Goal: Task Accomplishment & Management: Manage account settings

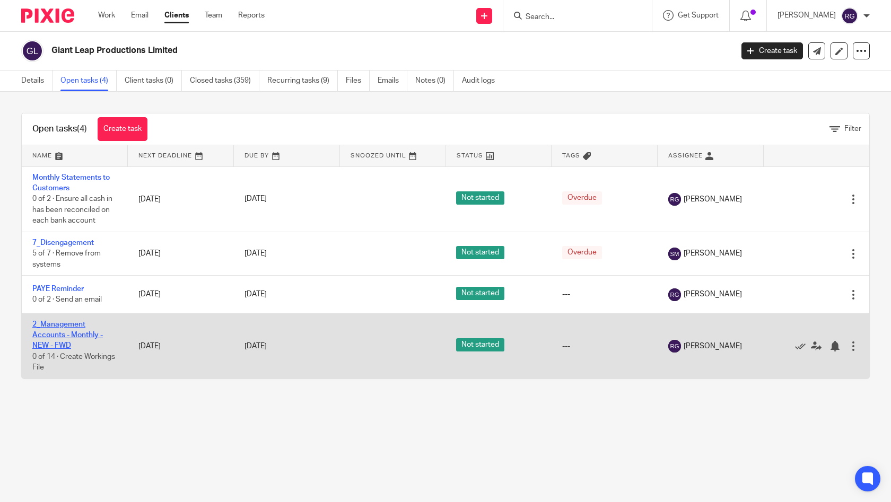
click at [61, 337] on link "2_Management Accounts - Monthly - NEW - FWD" at bounding box center [67, 335] width 71 height 29
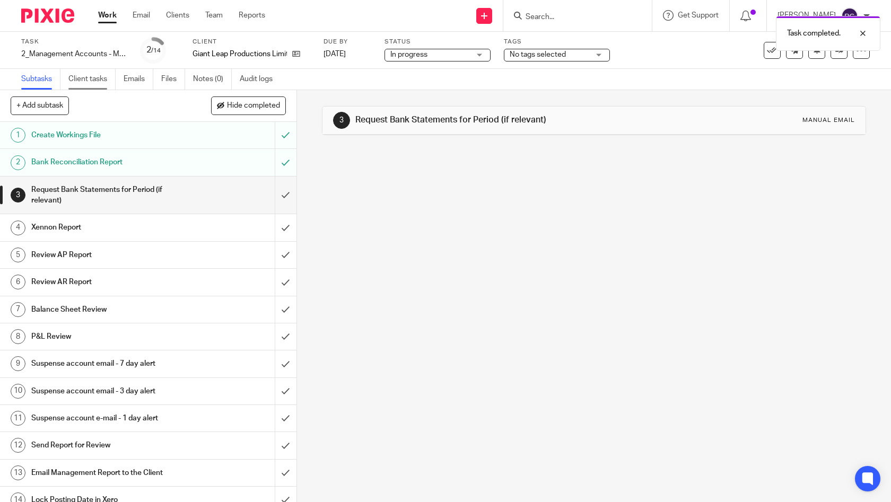
click at [82, 78] on link "Client tasks" at bounding box center [91, 79] width 47 height 21
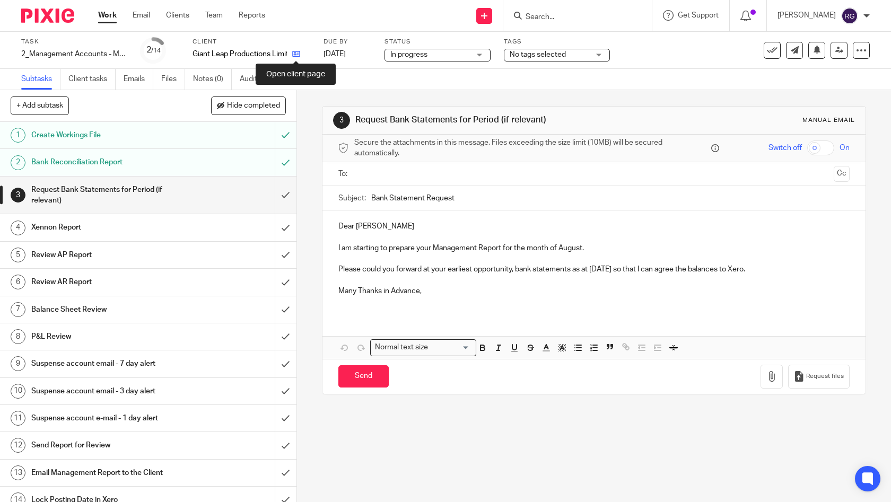
click at [297, 57] on icon at bounding box center [296, 54] width 8 height 8
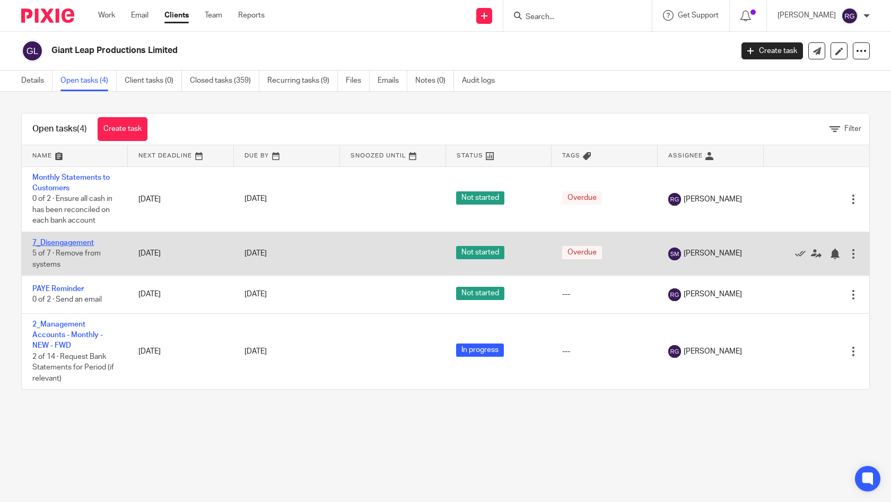
click at [83, 245] on link "7_Disengagement" at bounding box center [62, 242] width 61 height 7
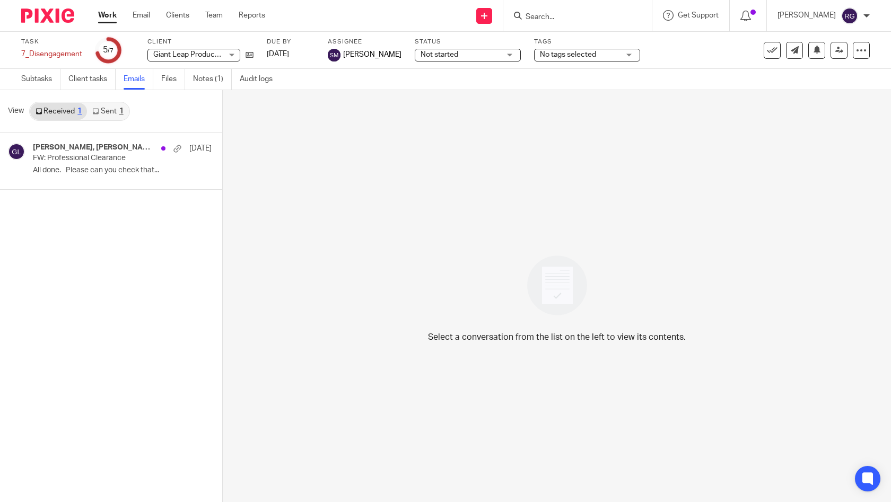
click at [111, 115] on link "Sent 1" at bounding box center [107, 111] width 41 height 17
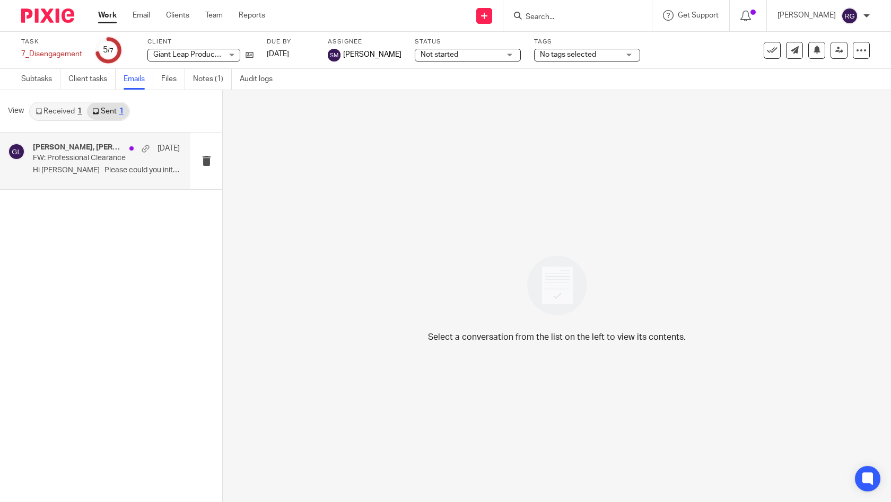
click at [102, 162] on p "FW: Professional Clearance" at bounding box center [92, 158] width 118 height 9
click at [92, 161] on p "FW: Professional Clearance" at bounding box center [92, 158] width 118 height 9
click at [64, 111] on link "Received 1" at bounding box center [58, 111] width 57 height 17
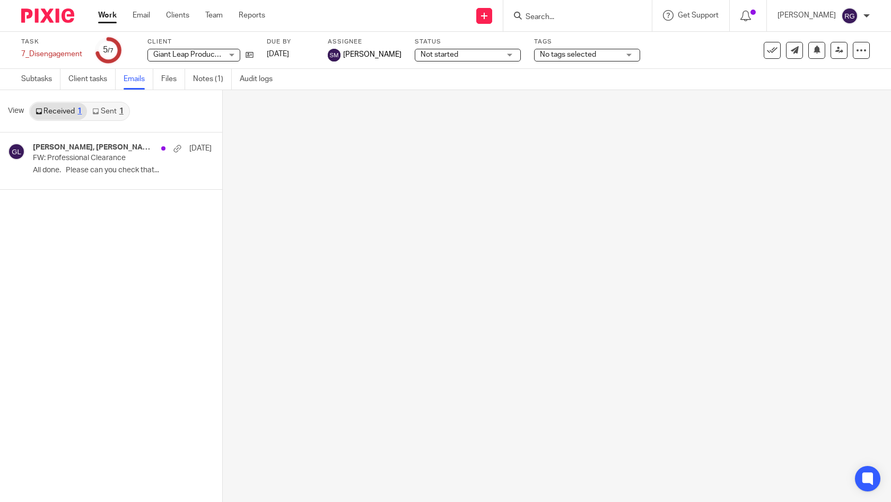
click at [113, 110] on link "Sent 1" at bounding box center [107, 111] width 41 height 17
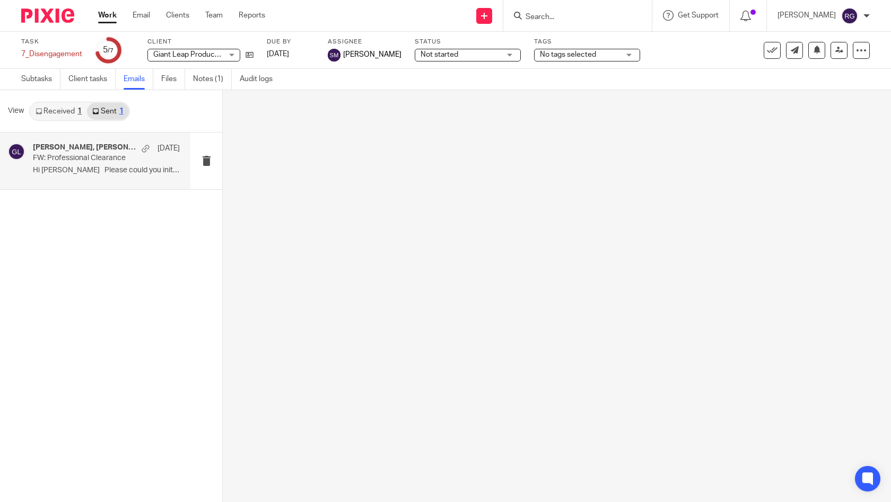
click at [92, 155] on p "FW: Professional Clearance" at bounding box center [92, 158] width 118 height 9
click at [52, 111] on link "Received 1" at bounding box center [58, 111] width 57 height 17
click at [97, 153] on div "Duncan Lloyd, Samantha McDonald, charlotte@kpsimpson.co.uk 16 Sep" at bounding box center [106, 148] width 147 height 11
click at [92, 155] on p "FW: Professional Clearance" at bounding box center [92, 158] width 118 height 9
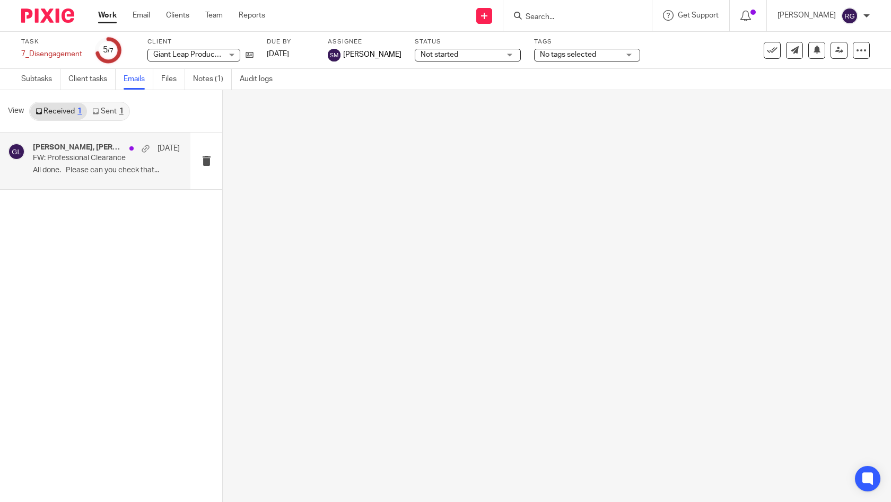
click at [105, 204] on div "Duncan Lloyd, Samantha McDonald, charlotte@kpsimpson.co.uk 16 Sep FW: Professio…" at bounding box center [111, 317] width 222 height 369
click at [78, 146] on h4 "Duncan Lloyd, Samantha McDonald, charlotte@kpsimpson.co.uk" at bounding box center [78, 147] width 91 height 9
click at [112, 111] on link "Sent 1" at bounding box center [107, 111] width 41 height 17
click at [84, 151] on h4 "[PERSON_NAME], [PERSON_NAME], [PERSON_NAME][EMAIL_ADDRESS][DOMAIN_NAME]" at bounding box center [84, 147] width 103 height 9
click at [209, 77] on link "Notes (1)" at bounding box center [212, 79] width 39 height 21
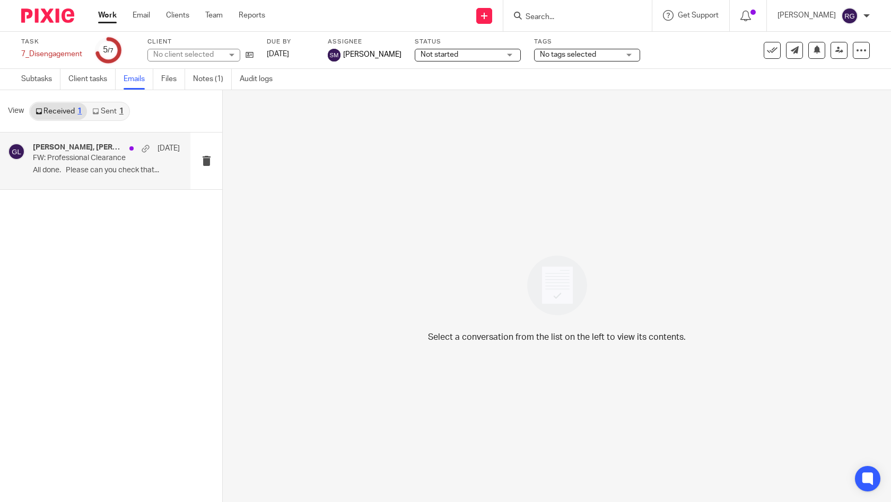
click at [64, 155] on p "FW: Professional Clearance" at bounding box center [92, 158] width 118 height 9
click at [211, 73] on link "Notes (1)" at bounding box center [212, 79] width 39 height 21
click at [108, 110] on link "Sent 1" at bounding box center [107, 111] width 41 height 17
click at [107, 169] on p "Hi [PERSON_NAME] Please could you initiate..." at bounding box center [106, 170] width 147 height 9
click at [235, 55] on div "No client selected" at bounding box center [193, 55] width 93 height 13
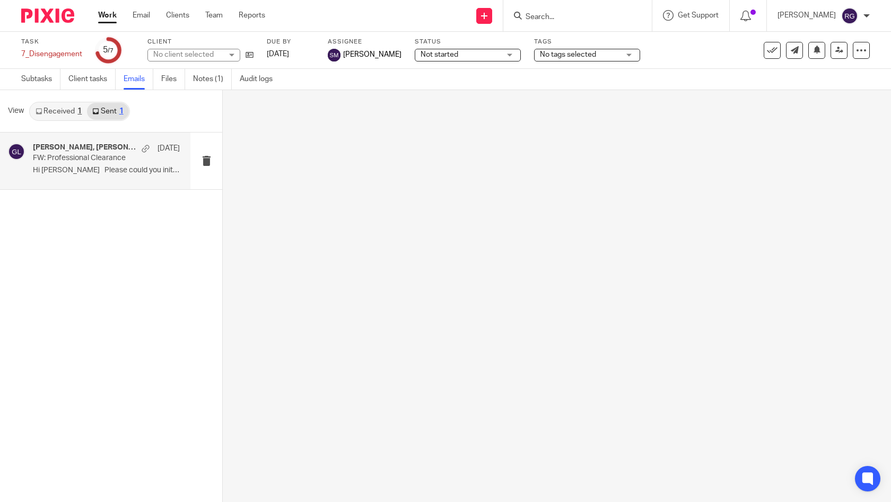
drag, startPoint x: 120, startPoint y: 242, endPoint x: 109, endPoint y: 163, distance: 80.2
click at [120, 242] on div "Duncan Lloyd, Samantha McDonald, charlotte@kpsimpson.co.uk 16 Sep FW: Professio…" at bounding box center [111, 317] width 222 height 369
click at [549, 14] on div "Failed to load email thread messages." at bounding box center [662, 31] width 435 height 40
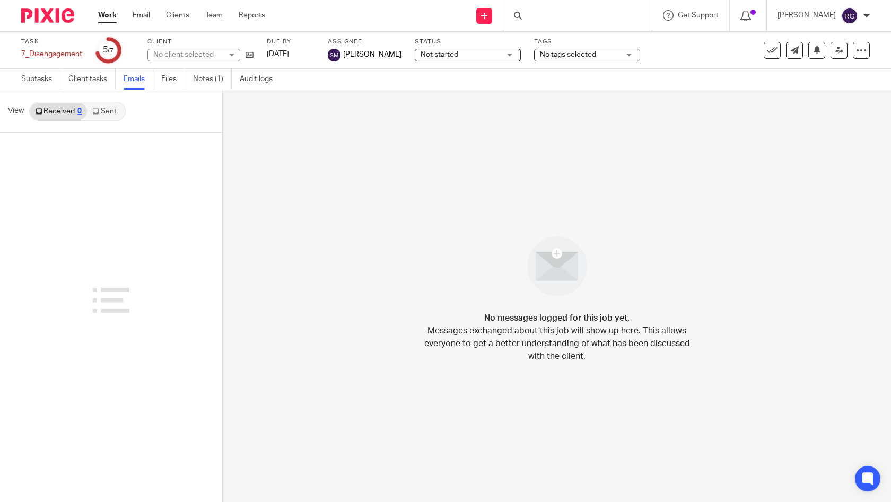
click at [559, 13] on div at bounding box center [577, 15] width 148 height 31
click at [522, 14] on icon at bounding box center [518, 16] width 8 height 8
click at [544, 15] on input "Search" at bounding box center [571, 18] width 95 height 10
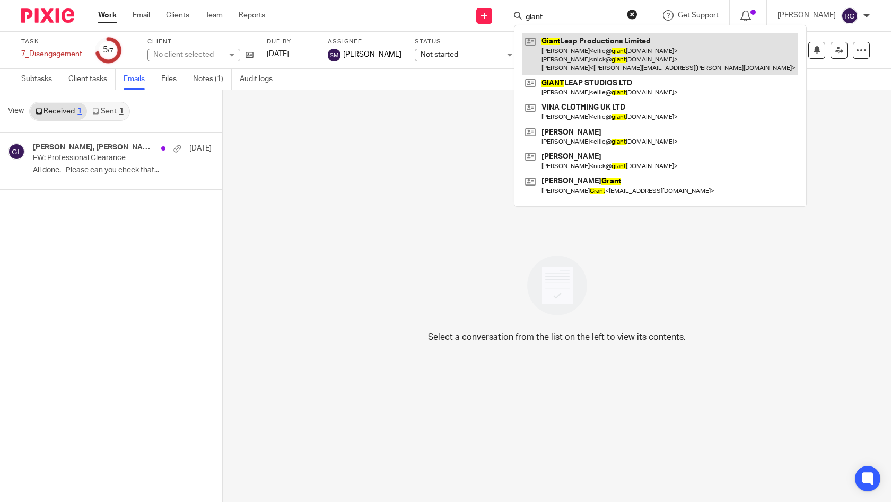
type input "giant"
click at [629, 54] on link at bounding box center [660, 54] width 276 height 42
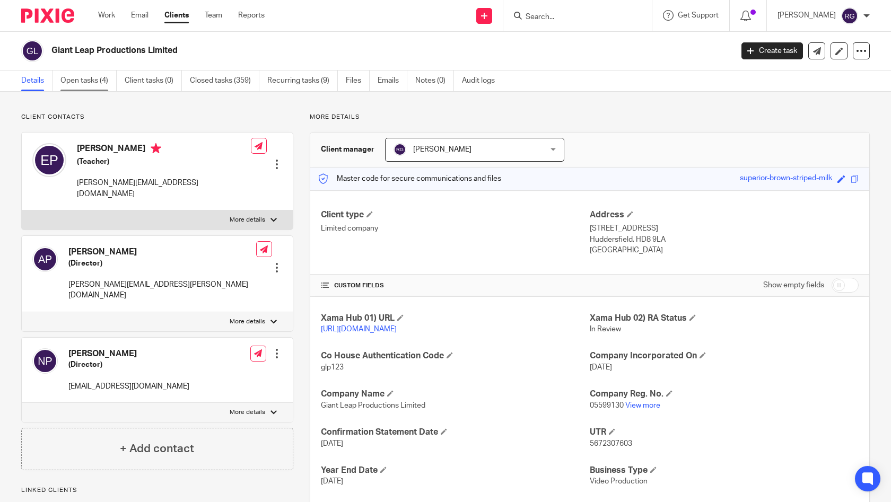
click at [97, 83] on link "Open tasks (4)" at bounding box center [88, 81] width 56 height 21
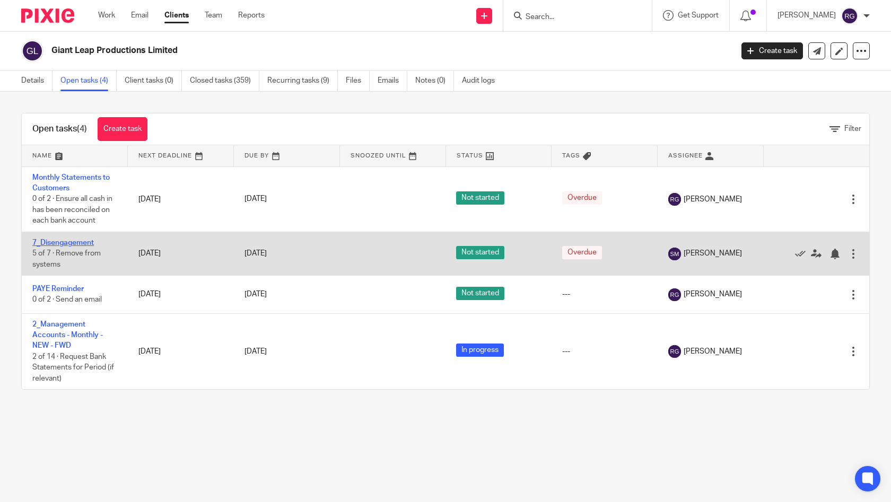
click at [86, 243] on link "7_Disengagement" at bounding box center [62, 242] width 61 height 7
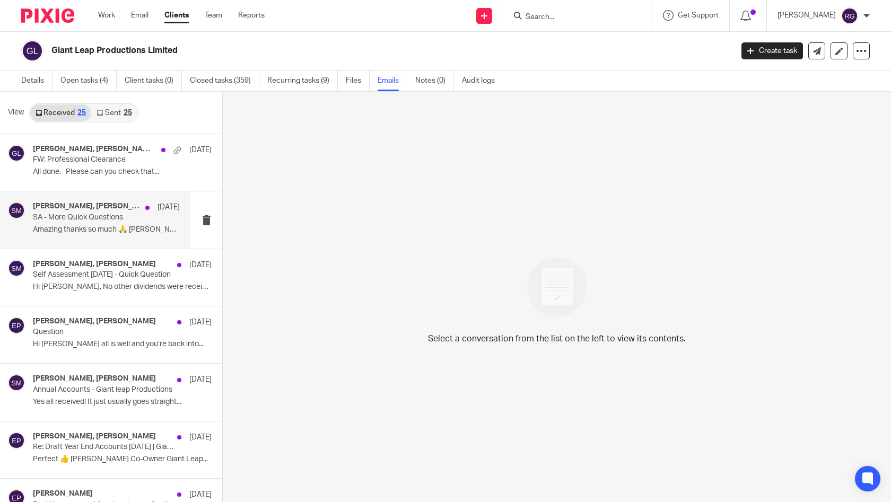
click at [66, 222] on div "[PERSON_NAME], [PERSON_NAME] [DATE] SA - More Quick Questions Amazing thanks so…" at bounding box center [106, 220] width 147 height 36
click at [125, 110] on div "25" at bounding box center [128, 112] width 8 height 7
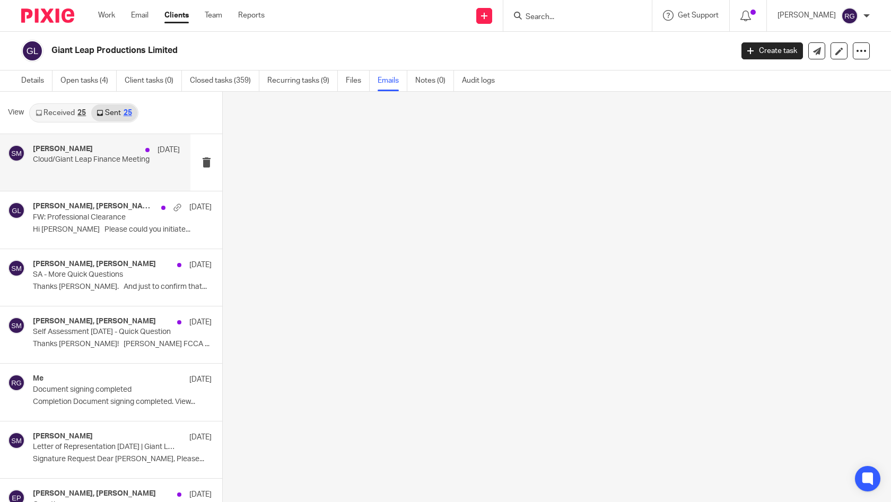
scroll to position [2, 0]
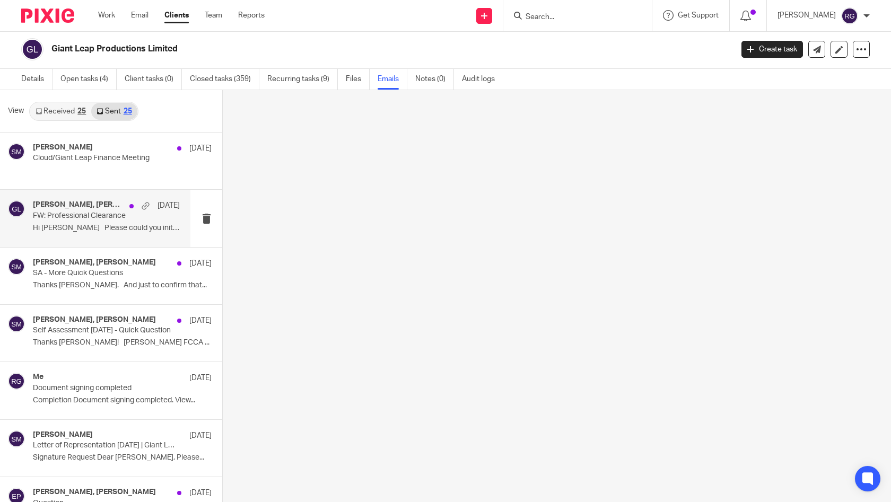
click at [40, 214] on p "FW: Professional Clearance" at bounding box center [92, 216] width 118 height 9
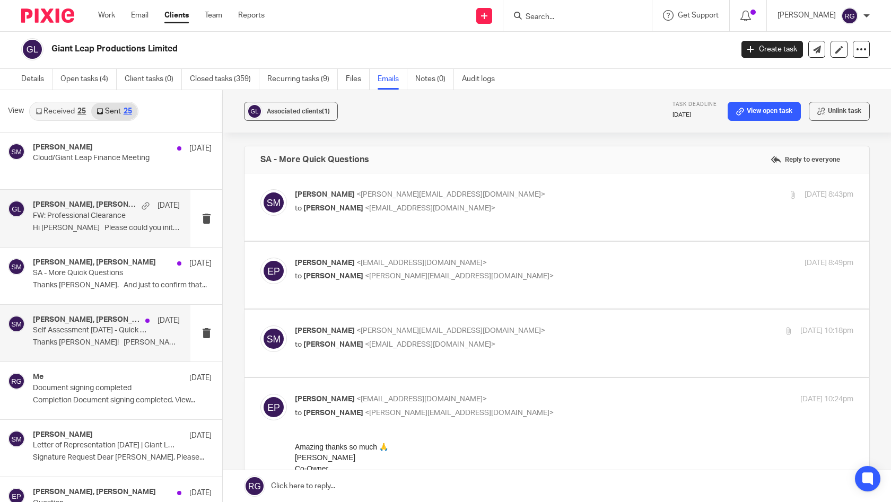
scroll to position [0, 0]
click at [85, 333] on p "Self Assessment March 25 - Quick Question" at bounding box center [92, 330] width 118 height 9
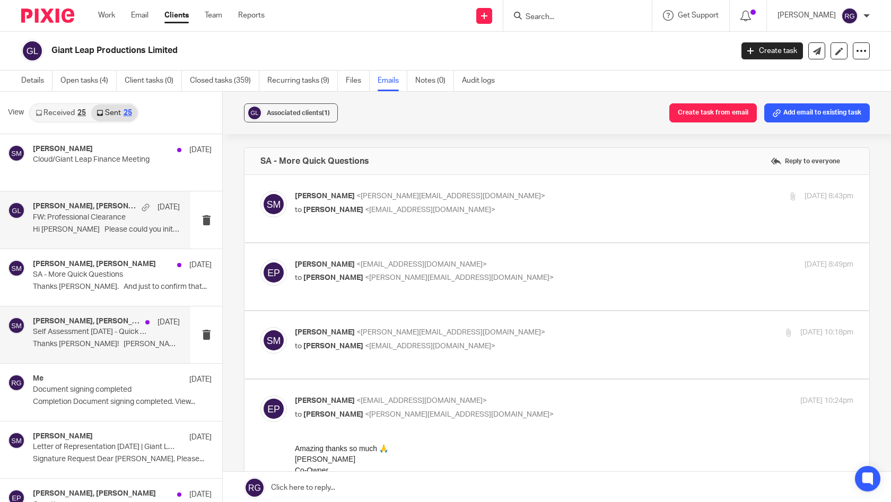
click at [67, 210] on h4 "Duncan Lloyd, Samantha McDonald, charlotte@kpsimpson.co.uk" at bounding box center [84, 206] width 103 height 9
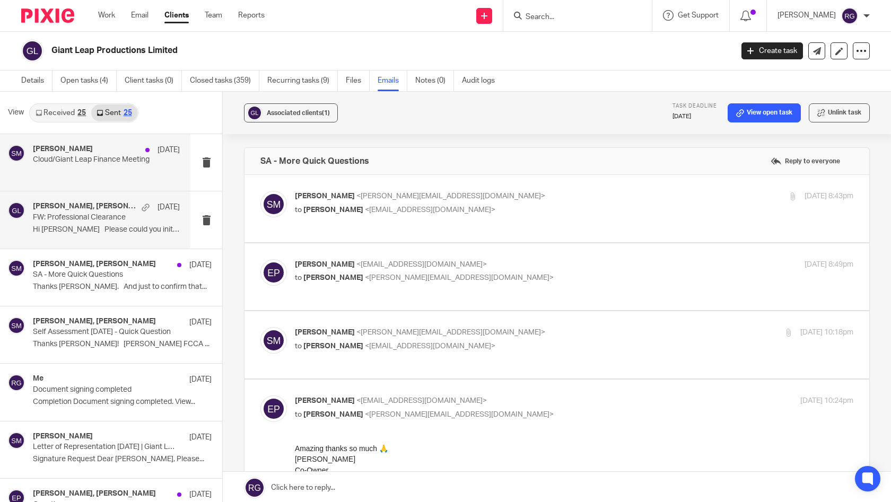
click at [93, 149] on h4 "[PERSON_NAME]" at bounding box center [63, 149] width 60 height 9
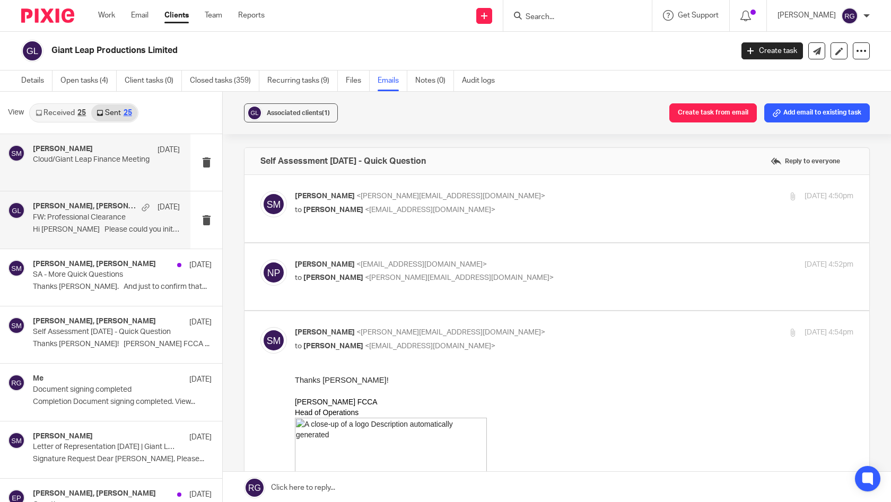
click at [93, 213] on p "FW: Professional Clearance" at bounding box center [92, 217] width 118 height 9
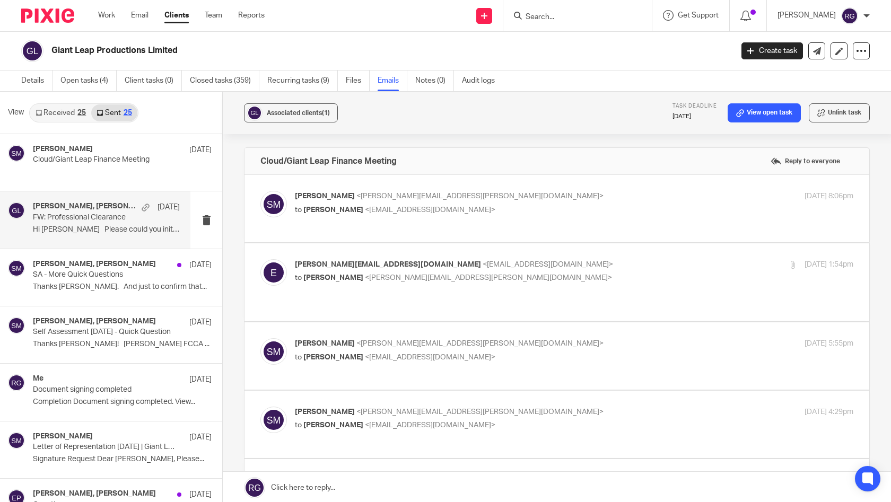
click at [540, 217] on div "Samantha McDonald <samantha.mcdonald@cloudaccountant.com> to Ellie Padley <elli…" at bounding box center [574, 204] width 558 height 27
checkbox input "true"
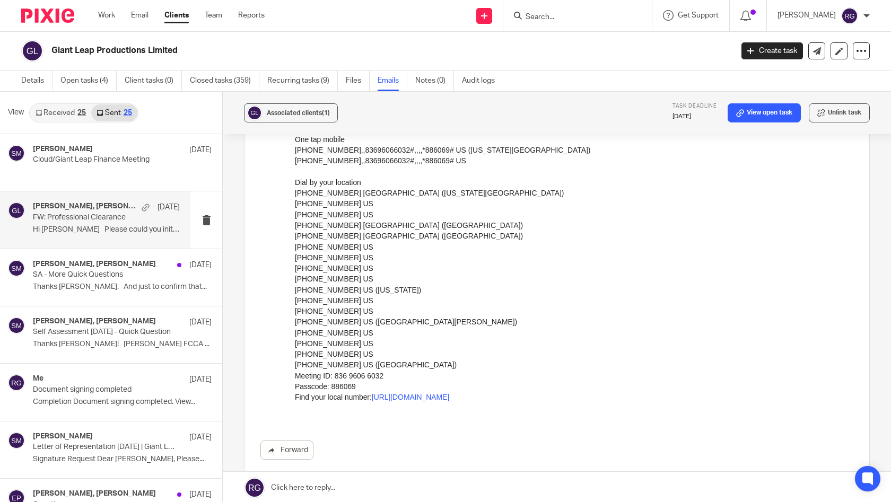
scroll to position [588, 0]
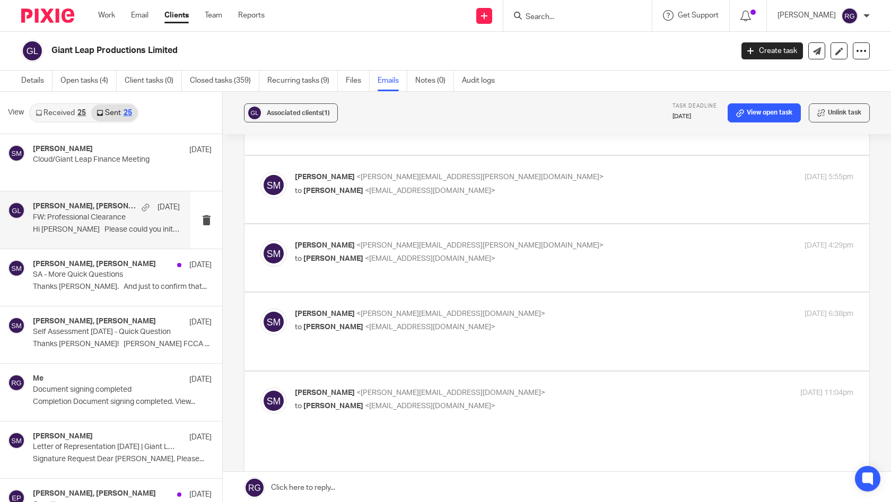
click at [540, 268] on div "Samantha McDonald <samantha.mcdonald@cloudaccountant.com> to Ellie Padley <elli…" at bounding box center [556, 258] width 593 height 36
click at [531, 180] on div "Samantha McDonald <samantha.mcdonald@cloudaccountant.com> to Ellie Padley <elli…" at bounding box center [481, 184] width 372 height 24
checkbox input "true"
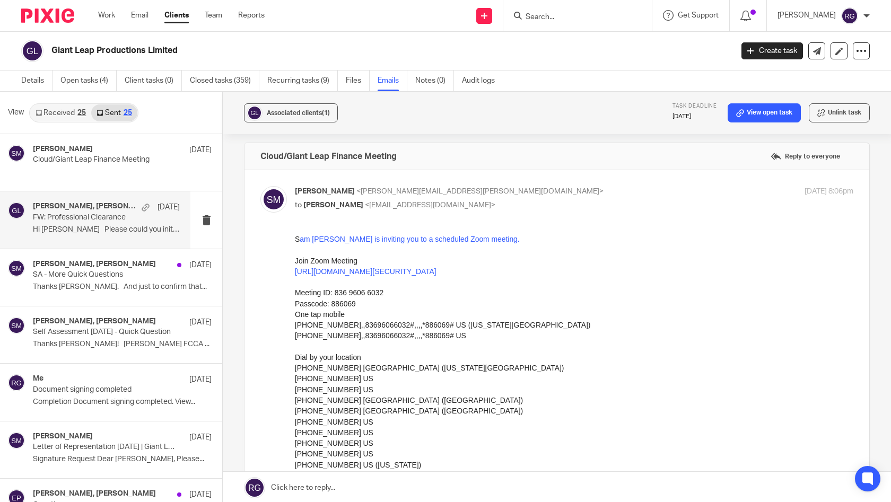
scroll to position [0, 0]
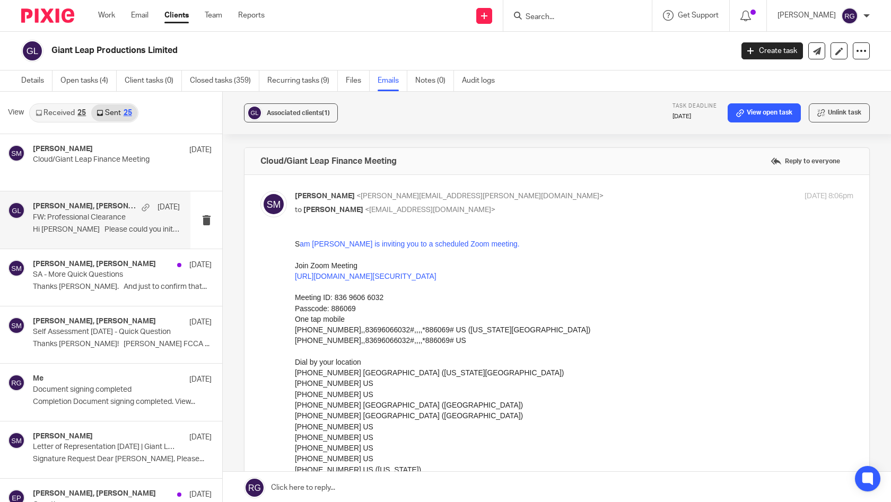
click at [89, 206] on h4 "Duncan Lloyd, Samantha McDonald, charlotte@kpsimpson.co.uk" at bounding box center [84, 206] width 103 height 9
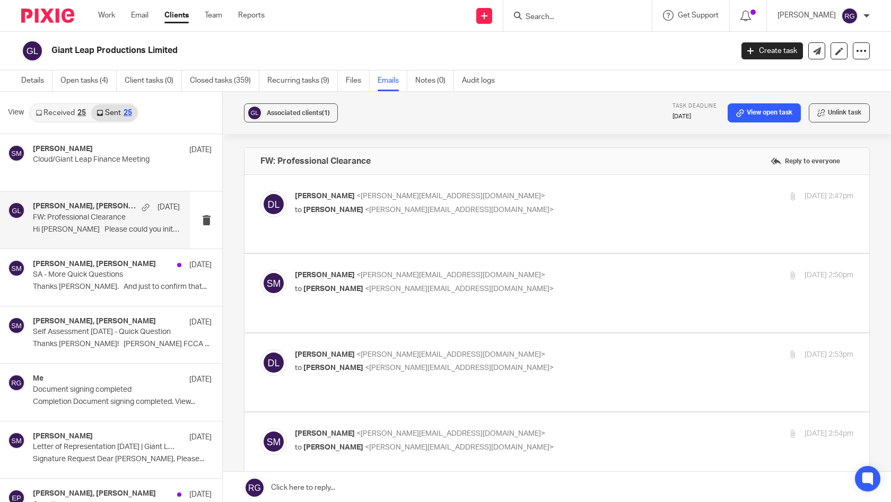
drag, startPoint x: 495, startPoint y: 205, endPoint x: 497, endPoint y: 217, distance: 11.9
click at [495, 205] on p "to Samantha McDonald <samantha@profitgenie.group>" at bounding box center [481, 210] width 372 height 11
checkbox input "true"
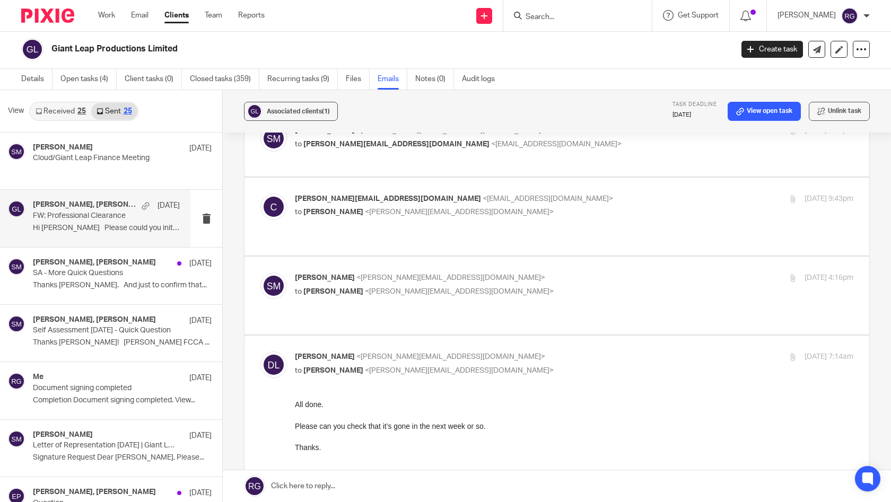
scroll to position [1256, 0]
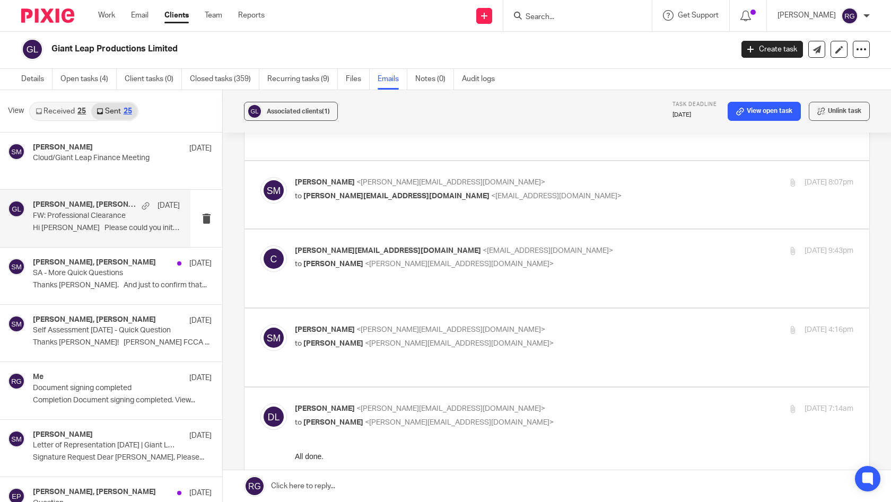
click at [548, 324] on p "Samantha McDonald <samantha@profitgenie.group>" at bounding box center [481, 329] width 372 height 11
checkbox input "true"
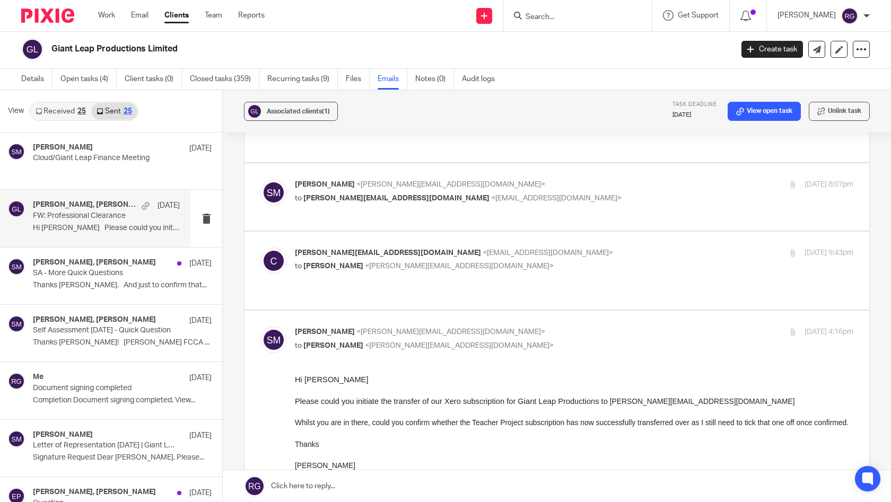
scroll to position [1201, 0]
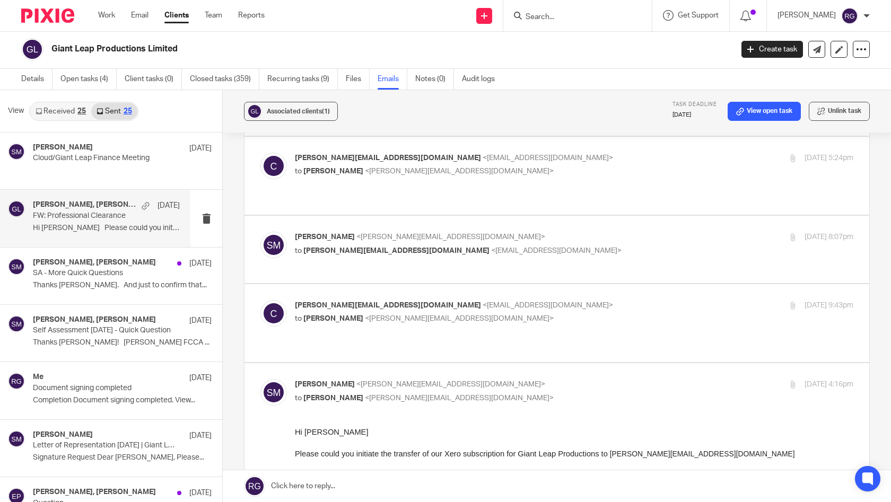
click at [548, 313] on p "to Samantha McDonald <samantha@profitgenie.group>" at bounding box center [481, 318] width 372 height 11
checkbox input "true"
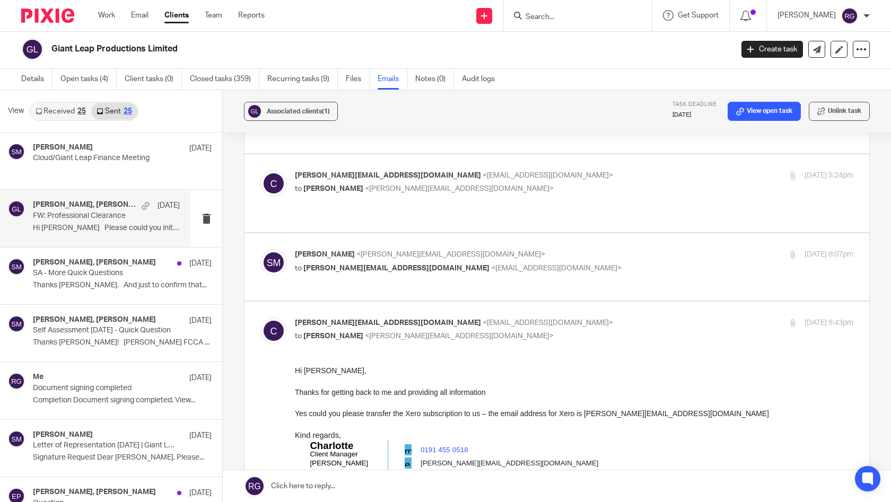
scroll to position [1159, 0]
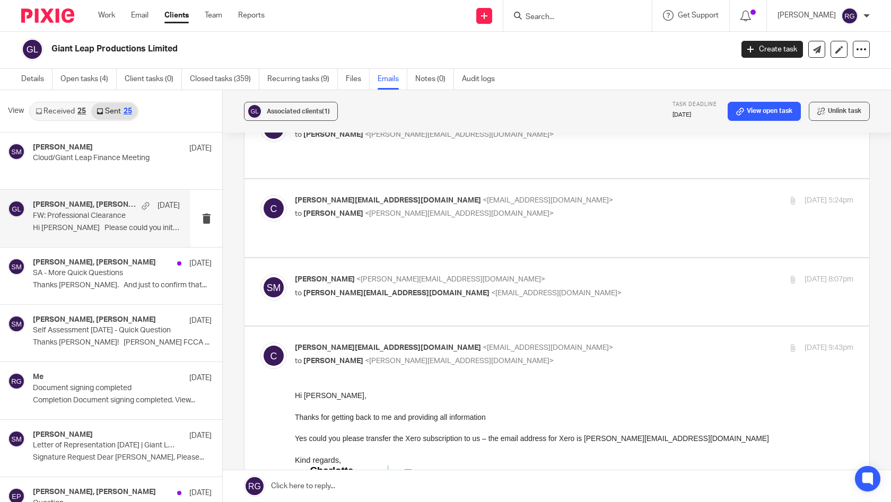
click at [561, 288] on p "to charlotte@kpsimpson.co.uk <charlotte@kpsimpson.co.uk>" at bounding box center [481, 293] width 372 height 11
checkbox input "true"
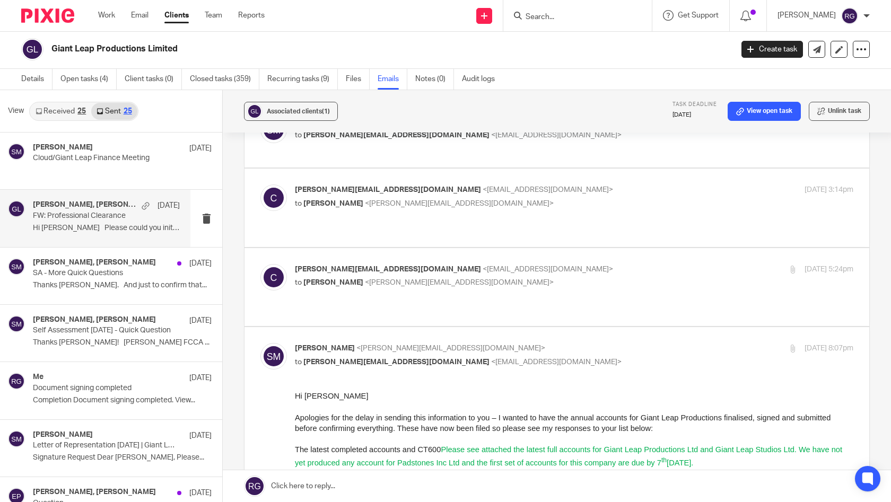
scroll to position [1027, 0]
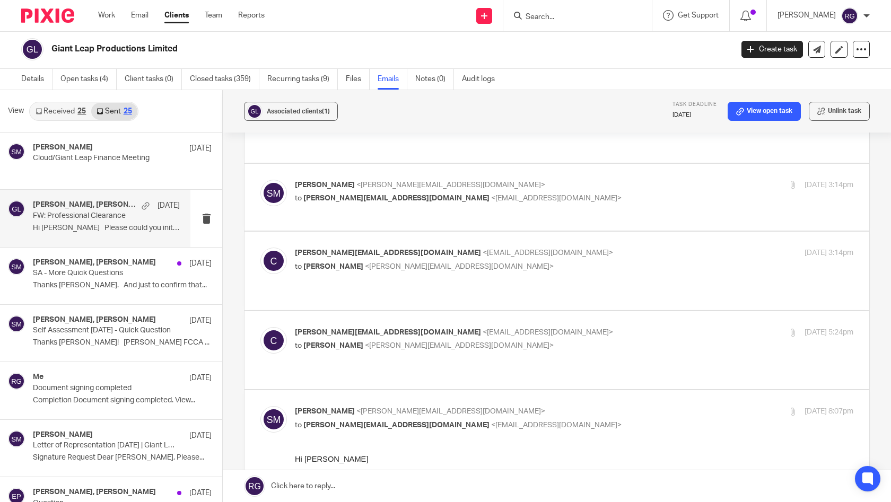
click at [552, 327] on div "charlotte@kpsimpson.co.uk <charlotte@kpsimpson.co.uk> to Samantha McDonald <sam…" at bounding box center [556, 350] width 593 height 46
click at [515, 340] on p "to Samantha McDonald <samantha@profitgenie.group>" at bounding box center [481, 345] width 372 height 11
checkbox input "true"
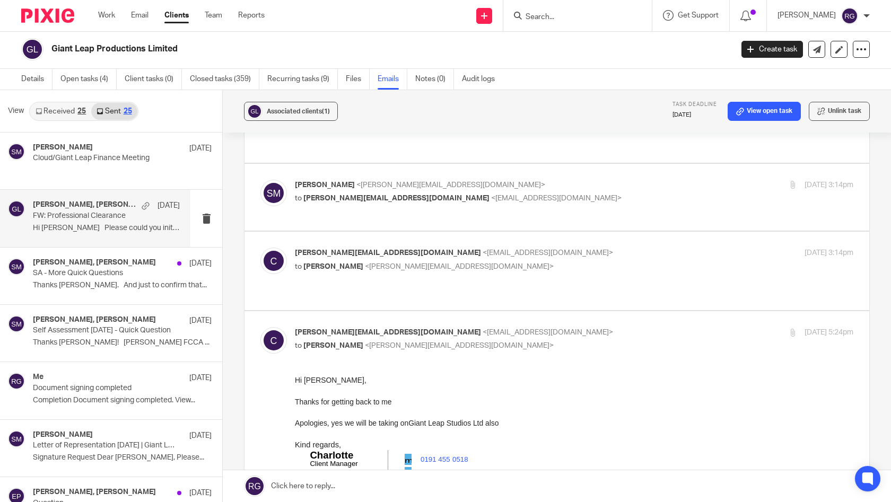
scroll to position [1016, 0]
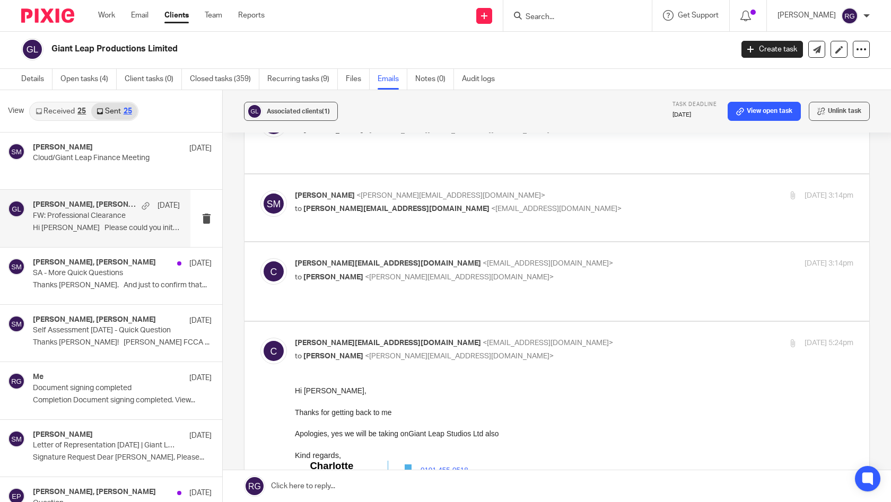
click at [531, 258] on p "charlotte@kpsimpson.co.uk <charlotte@kpsimpson.co.uk>" at bounding box center [481, 263] width 372 height 11
checkbox input "true"
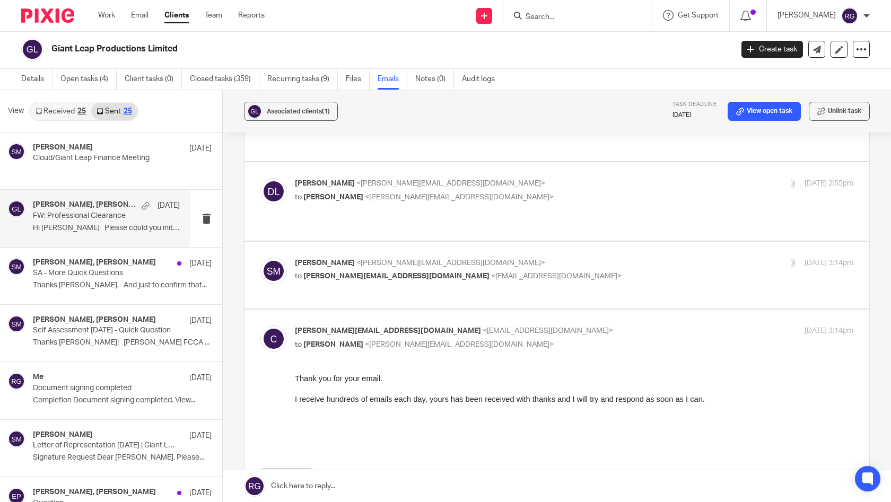
scroll to position [881, 0]
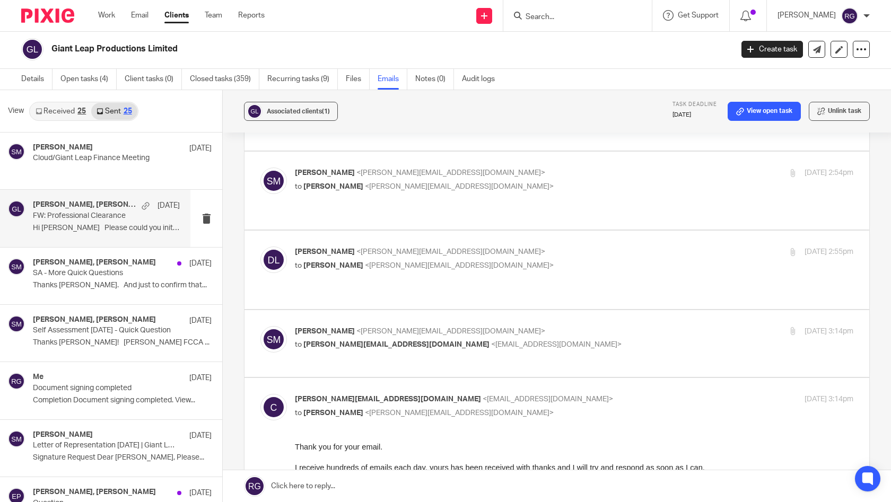
click at [561, 326] on div "Samantha McDonald <samantha@profitgenie.group> to charlotte@kpsimpson.co.uk <ch…" at bounding box center [481, 338] width 372 height 24
checkbox input "true"
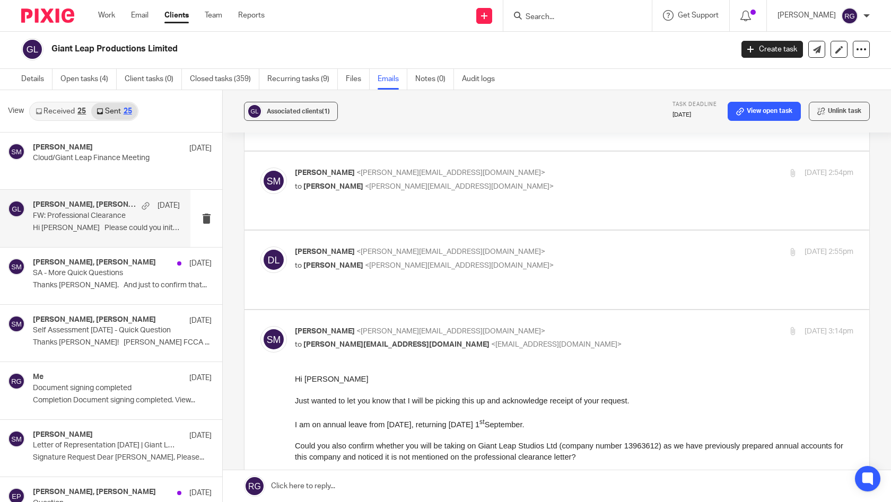
scroll to position [0, 0]
click at [542, 231] on label at bounding box center [556, 270] width 624 height 78
click at [260, 246] on input "checkbox" at bounding box center [260, 246] width 1 height 1
checkbox input "true"
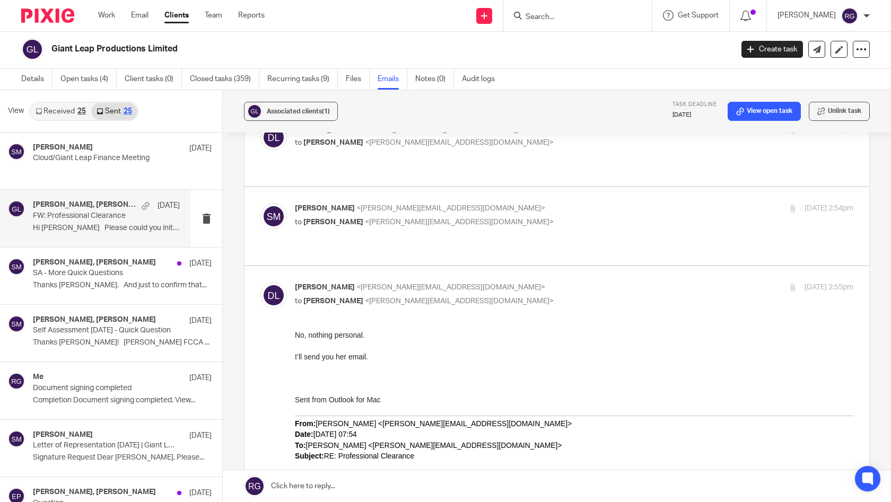
scroll to position [832, 0]
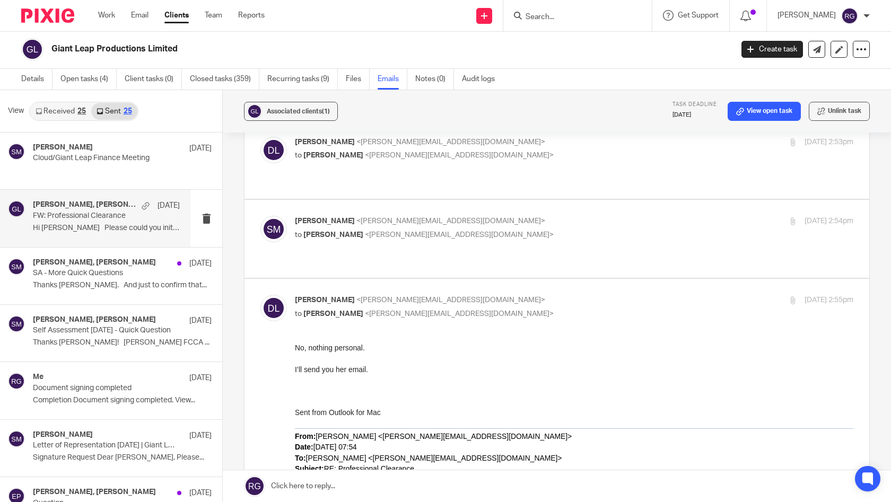
click at [518, 230] on p "to Duncan Lloyd <duncan@profitgenie.group>" at bounding box center [481, 235] width 372 height 11
checkbox input "true"
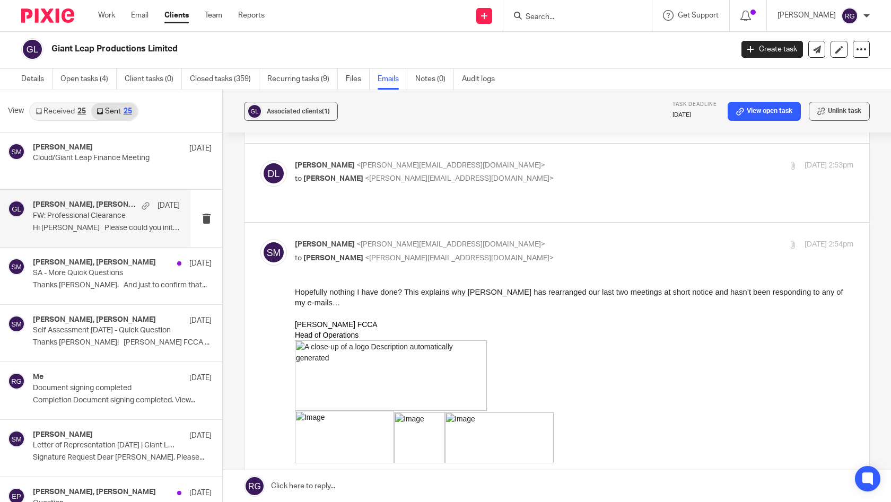
scroll to position [781, 0]
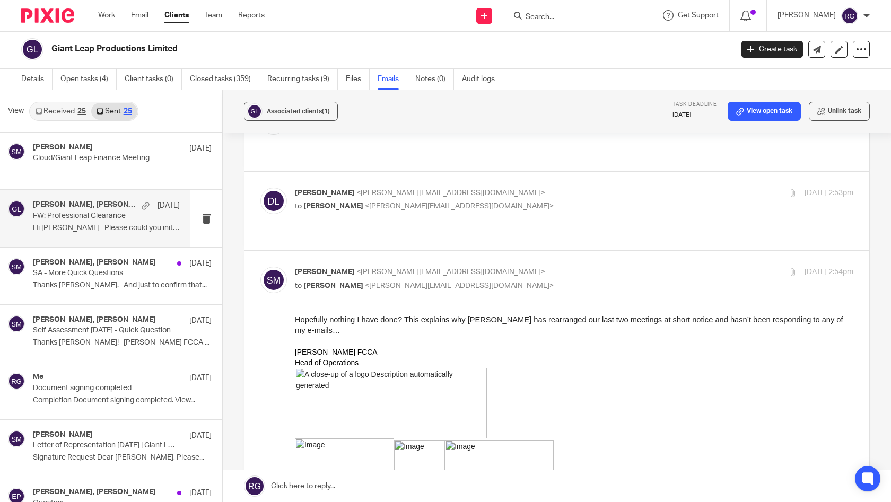
click at [513, 201] on p "to Samantha McDonald <samantha@profitgenie.group>" at bounding box center [481, 206] width 372 height 11
checkbox input "true"
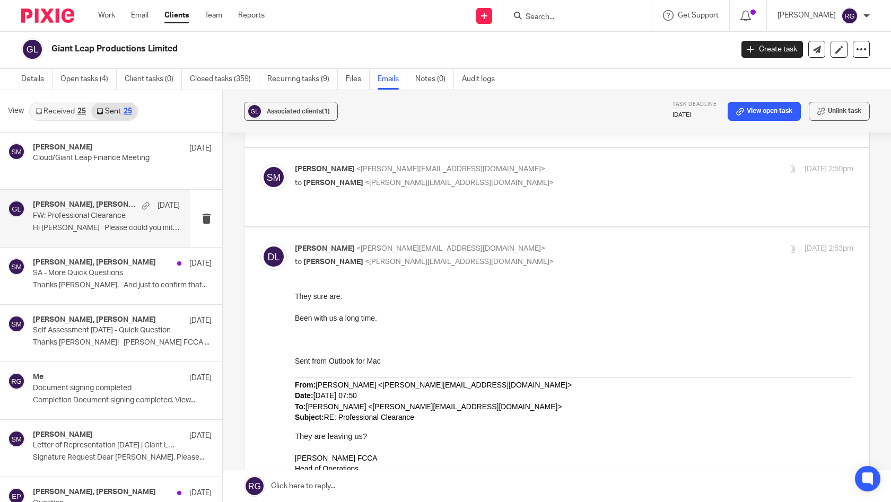
scroll to position [655, 0]
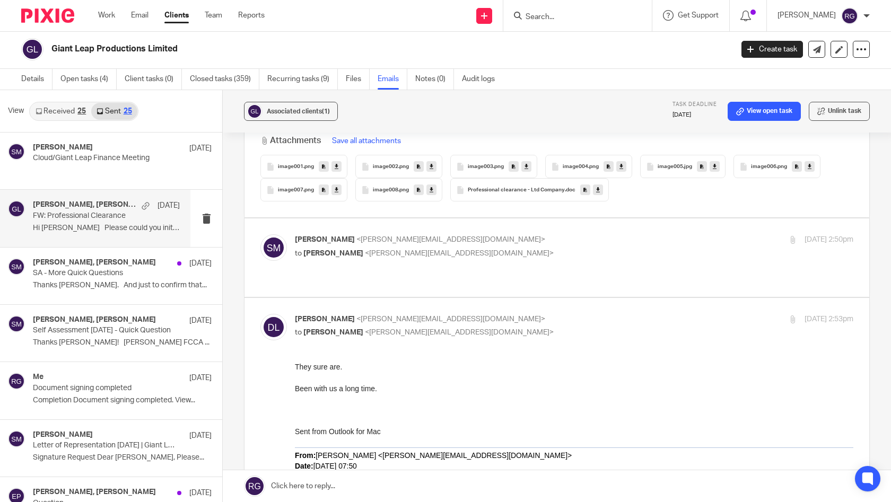
click at [521, 260] on div "Samantha McDonald <samantha@profitgenie.group> to Duncan Lloyd <duncan@profitge…" at bounding box center [574, 247] width 558 height 27
checkbox input "true"
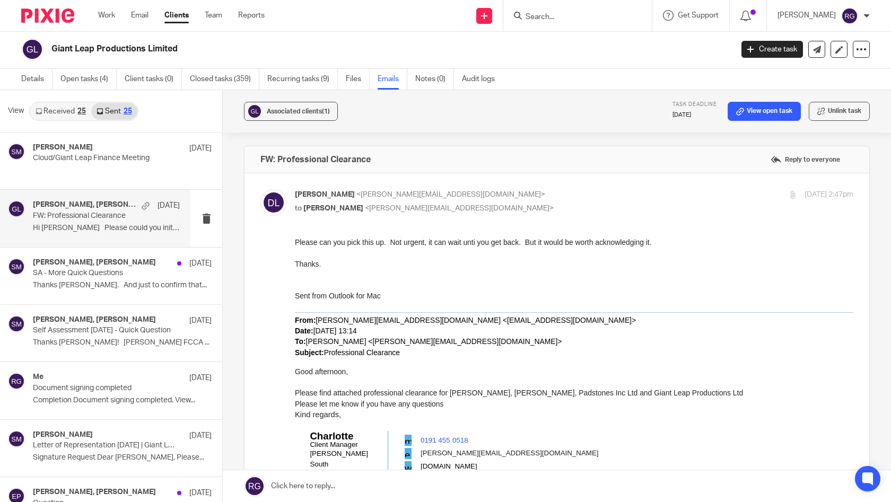
scroll to position [0, 0]
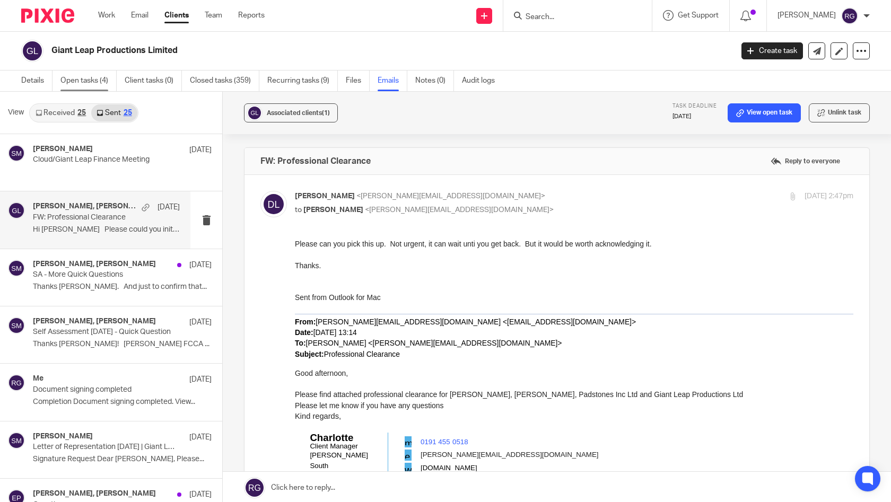
click at [107, 83] on link "Open tasks (4)" at bounding box center [88, 81] width 56 height 21
